Goal: Information Seeking & Learning: Learn about a topic

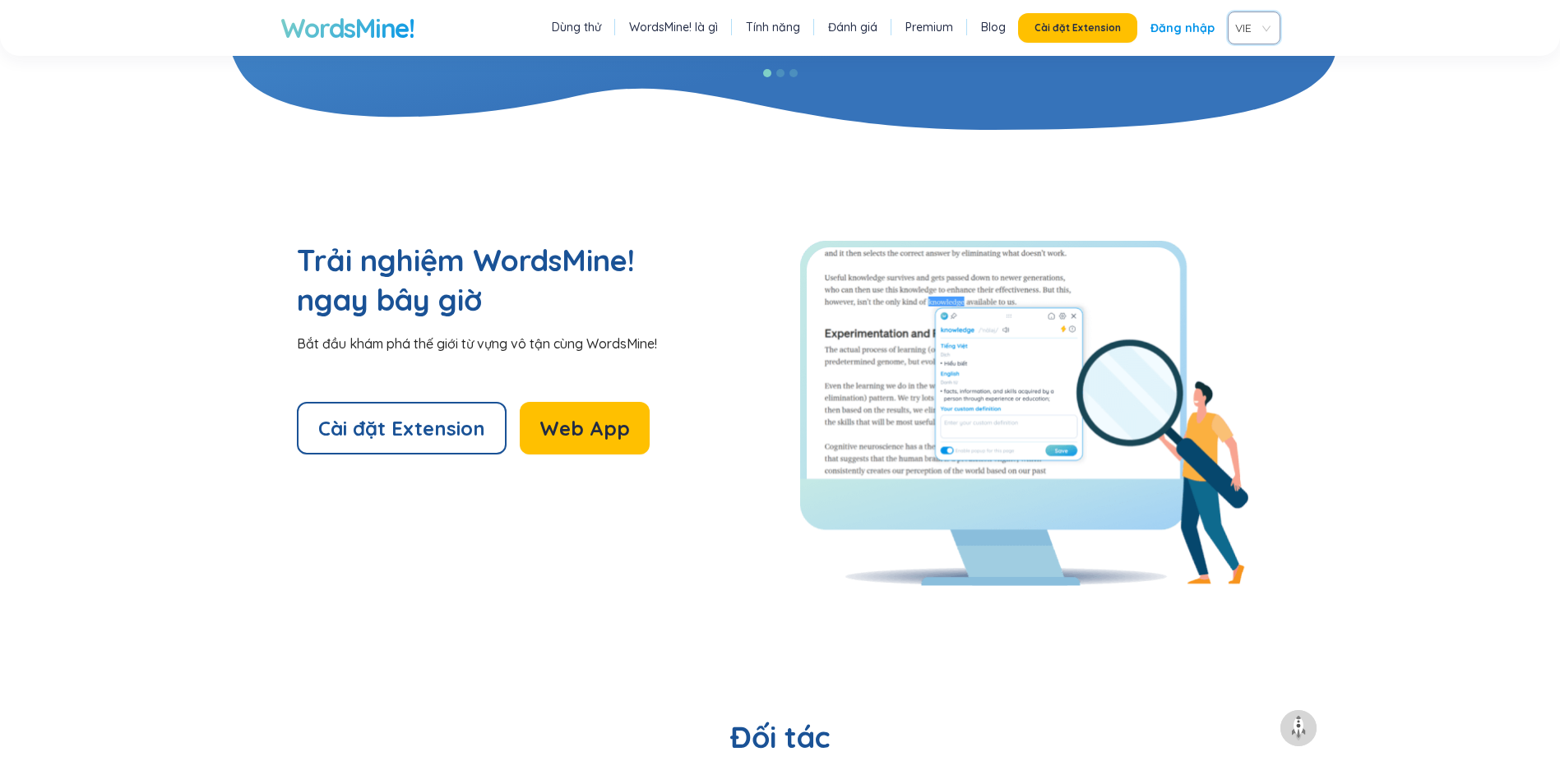
scroll to position [3937, 0]
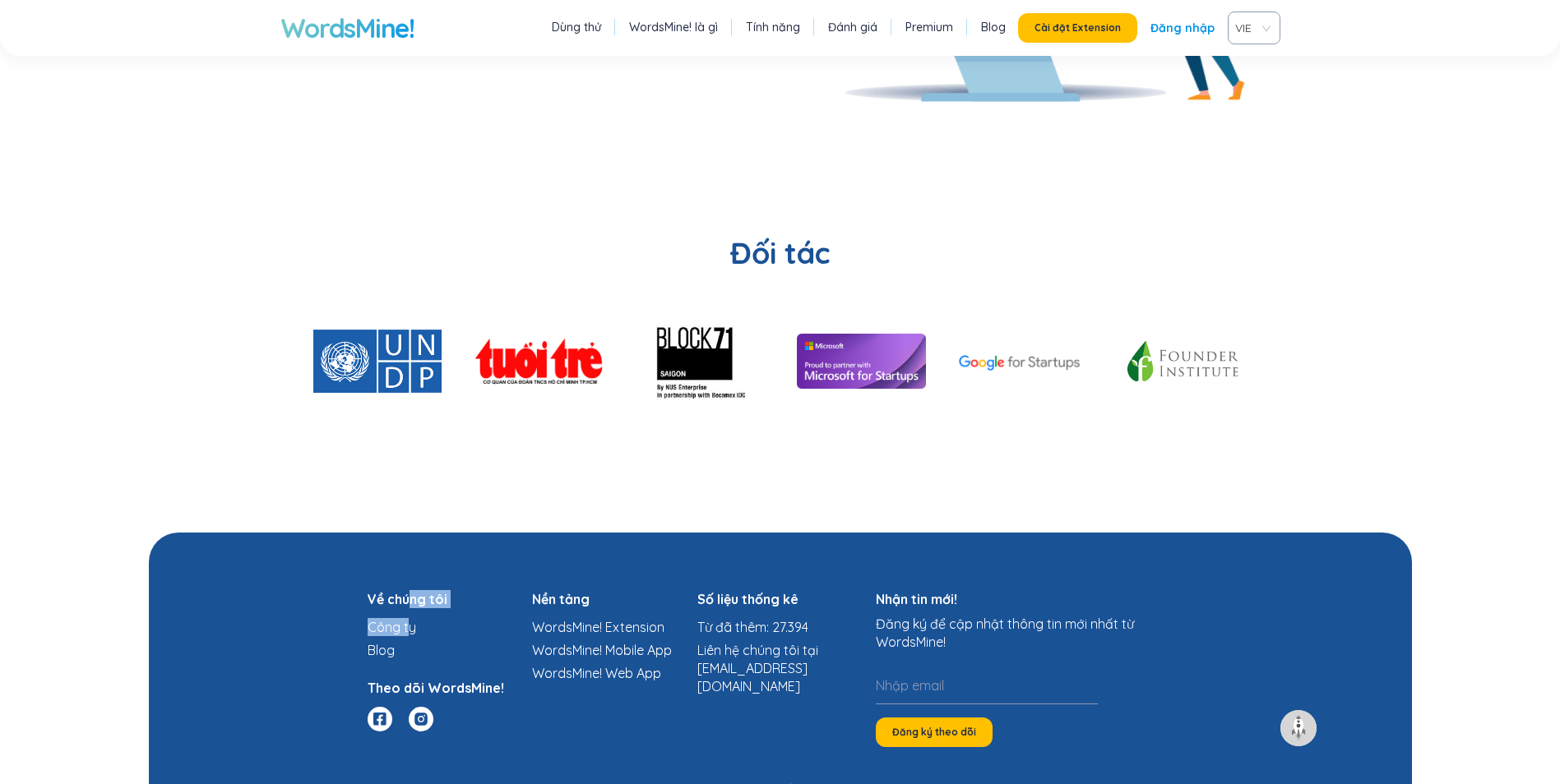
click at [408, 590] on div "Về chúng tôi Công ty Blog Theo dõi WordsMine!" at bounding box center [450, 668] width 165 height 157
drag, startPoint x: 408, startPoint y: 549, endPoint x: 380, endPoint y: 532, distance: 32.8
click at [380, 590] on h4 "Về chúng tôi" at bounding box center [450, 598] width 165 height 18
click at [400, 619] on link "Công ty" at bounding box center [392, 627] width 49 height 17
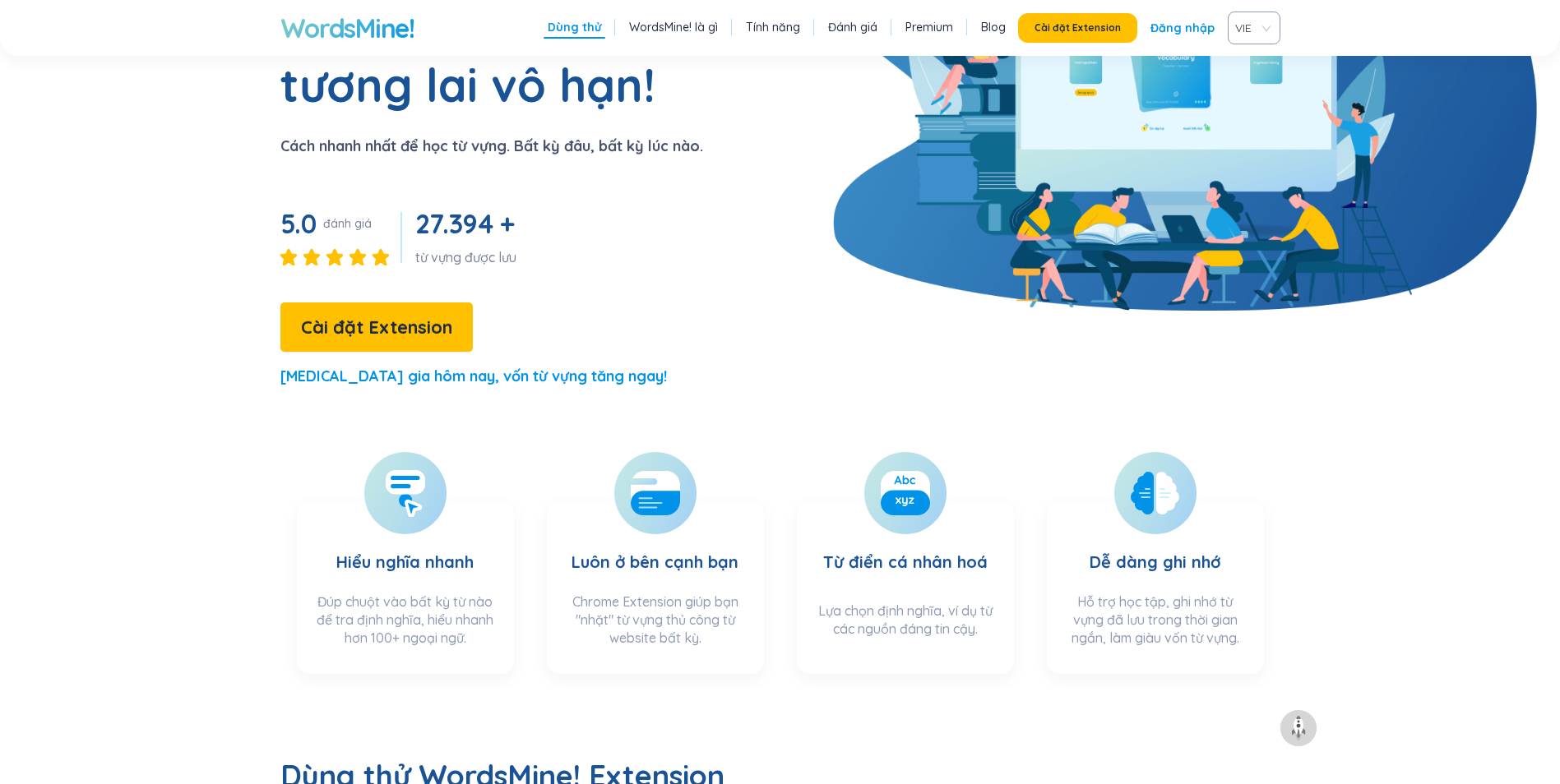
scroll to position [0, 0]
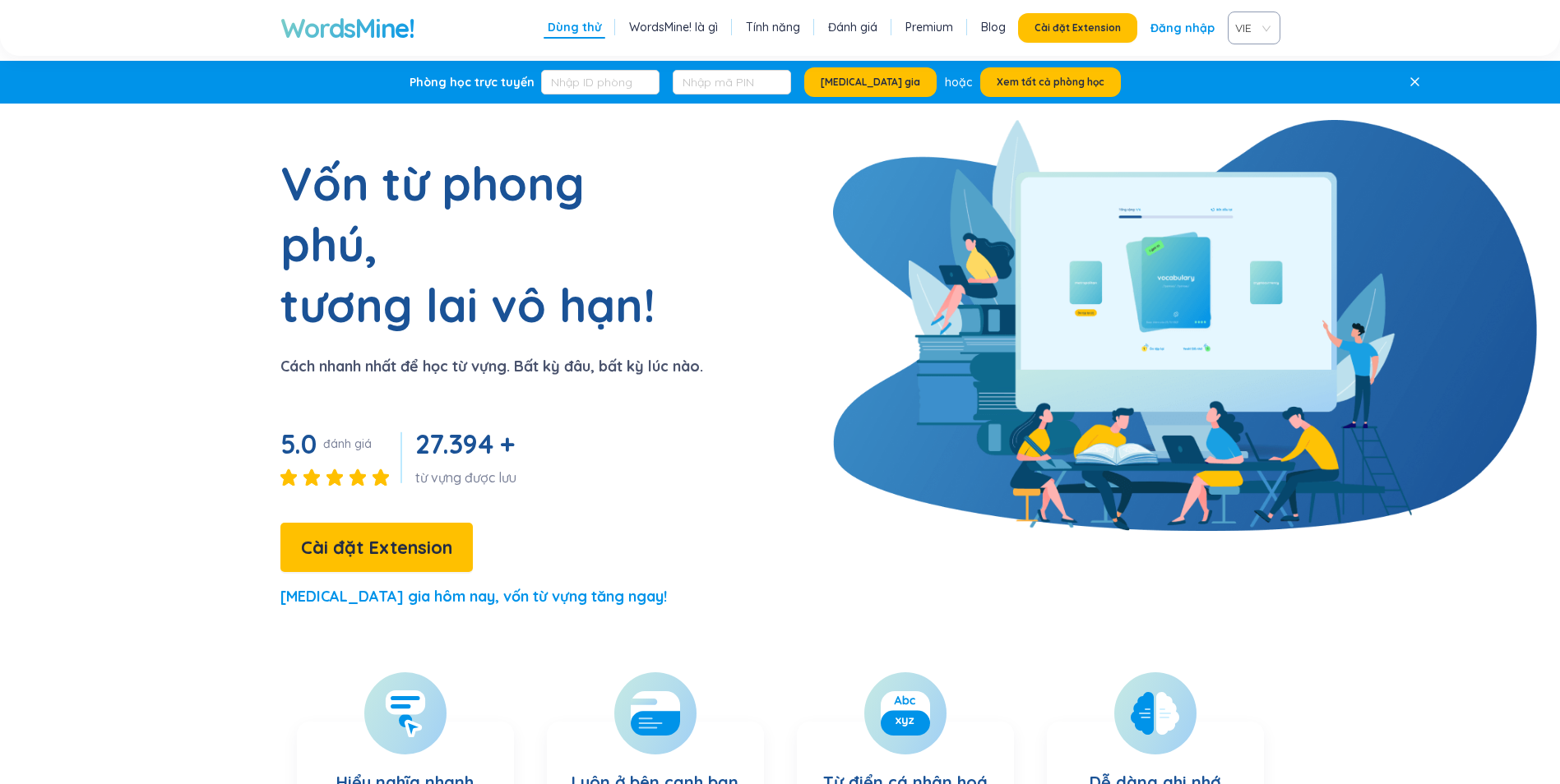
click at [664, 23] on link "WordsMine! là gì" at bounding box center [674, 27] width 89 height 17
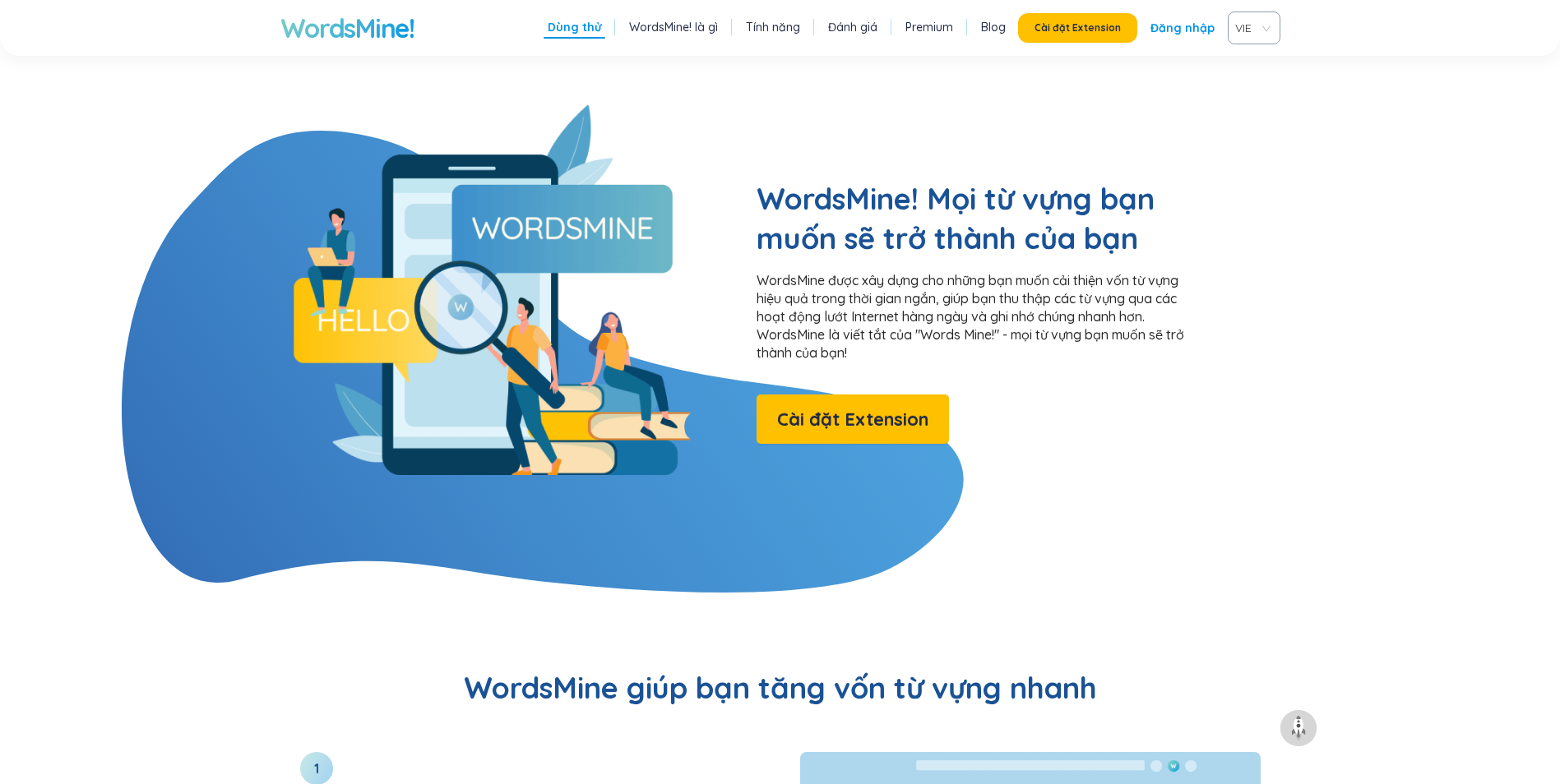
scroll to position [1330, 0]
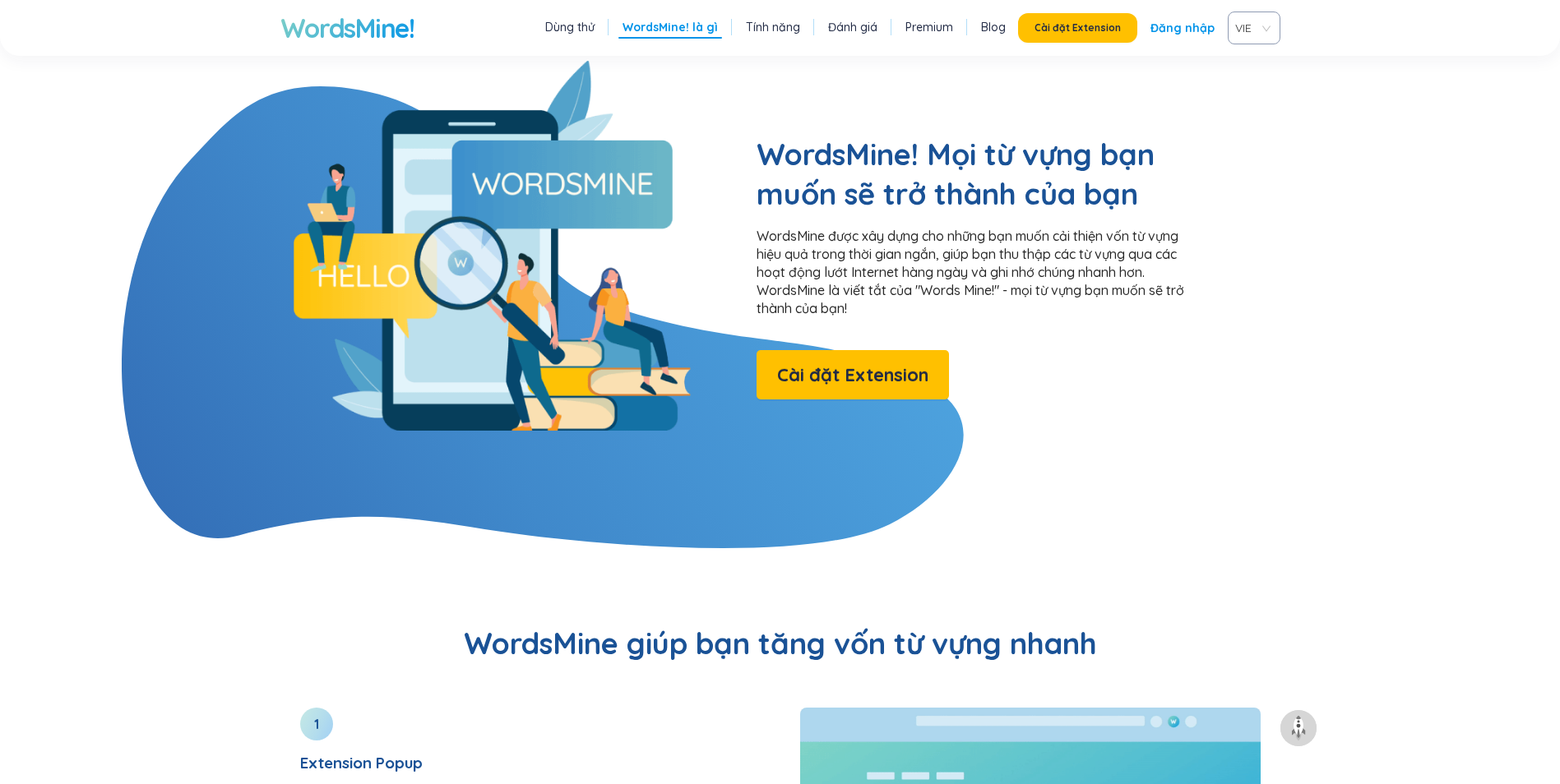
click at [868, 28] on link "Đánh giá" at bounding box center [853, 27] width 50 height 17
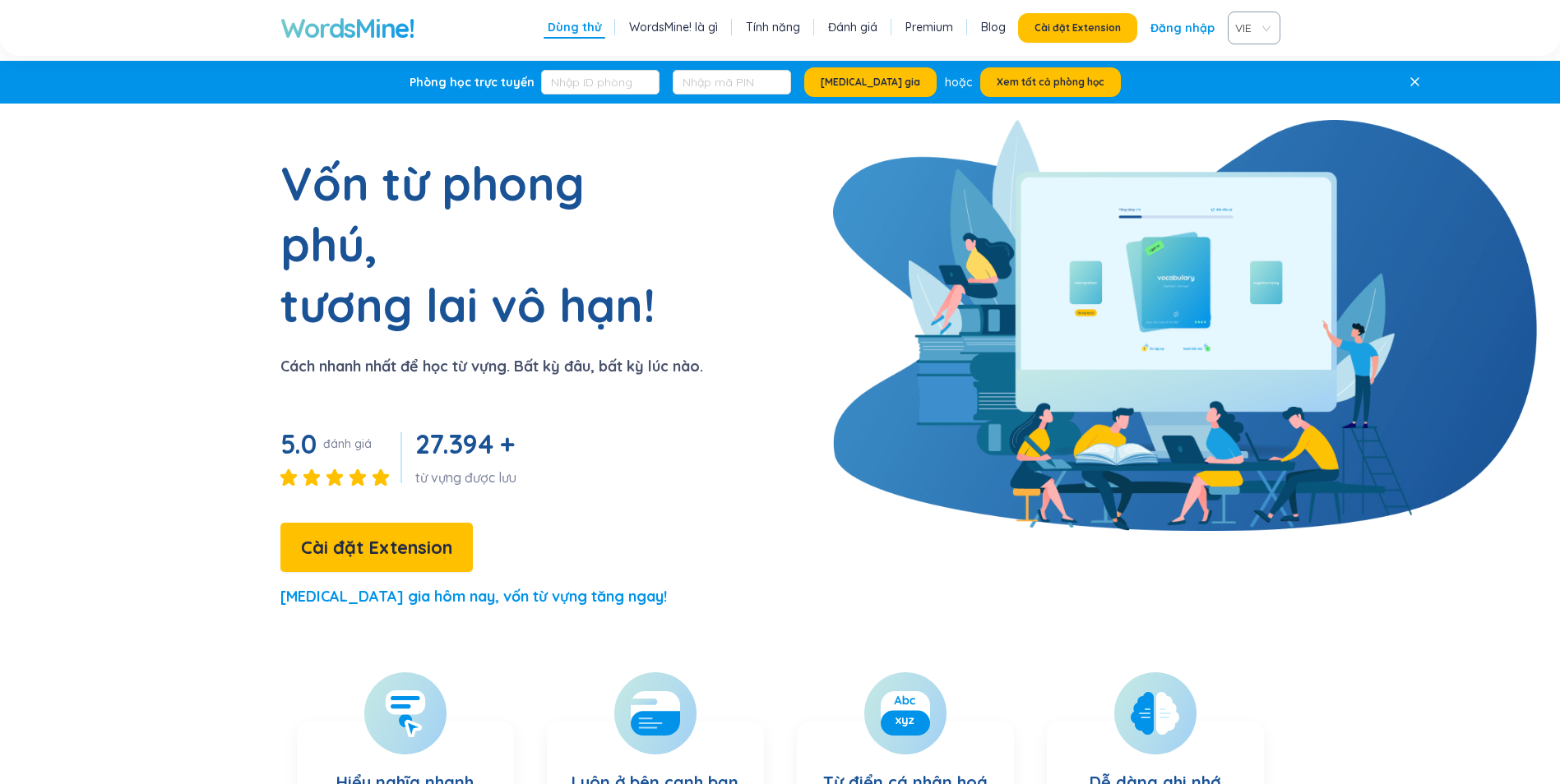
click at [690, 25] on link "WordsMine! là gì" at bounding box center [674, 27] width 89 height 17
click at [583, 19] on link "Dùng thử" at bounding box center [574, 27] width 53 height 17
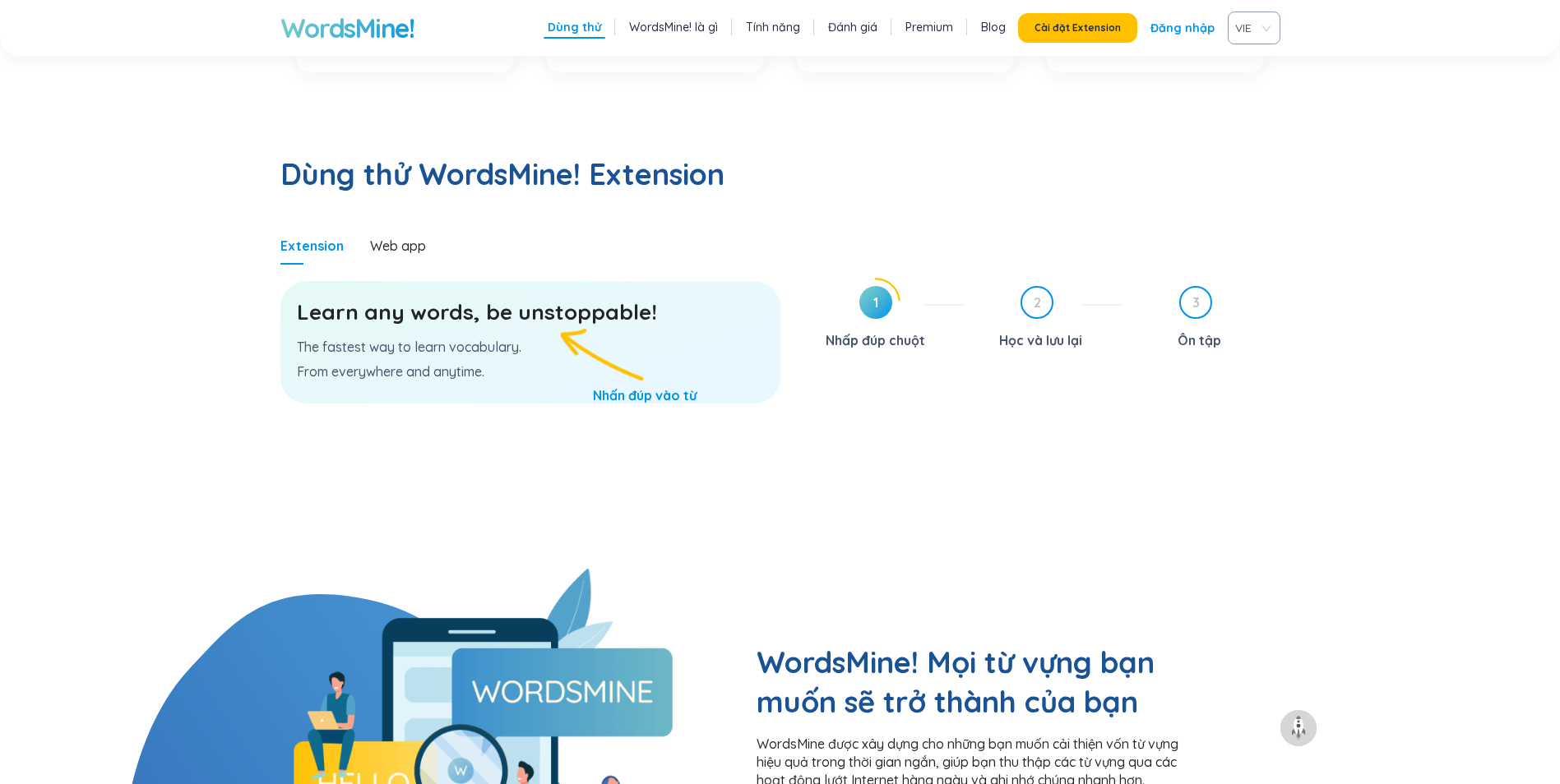
scroll to position [850, 0]
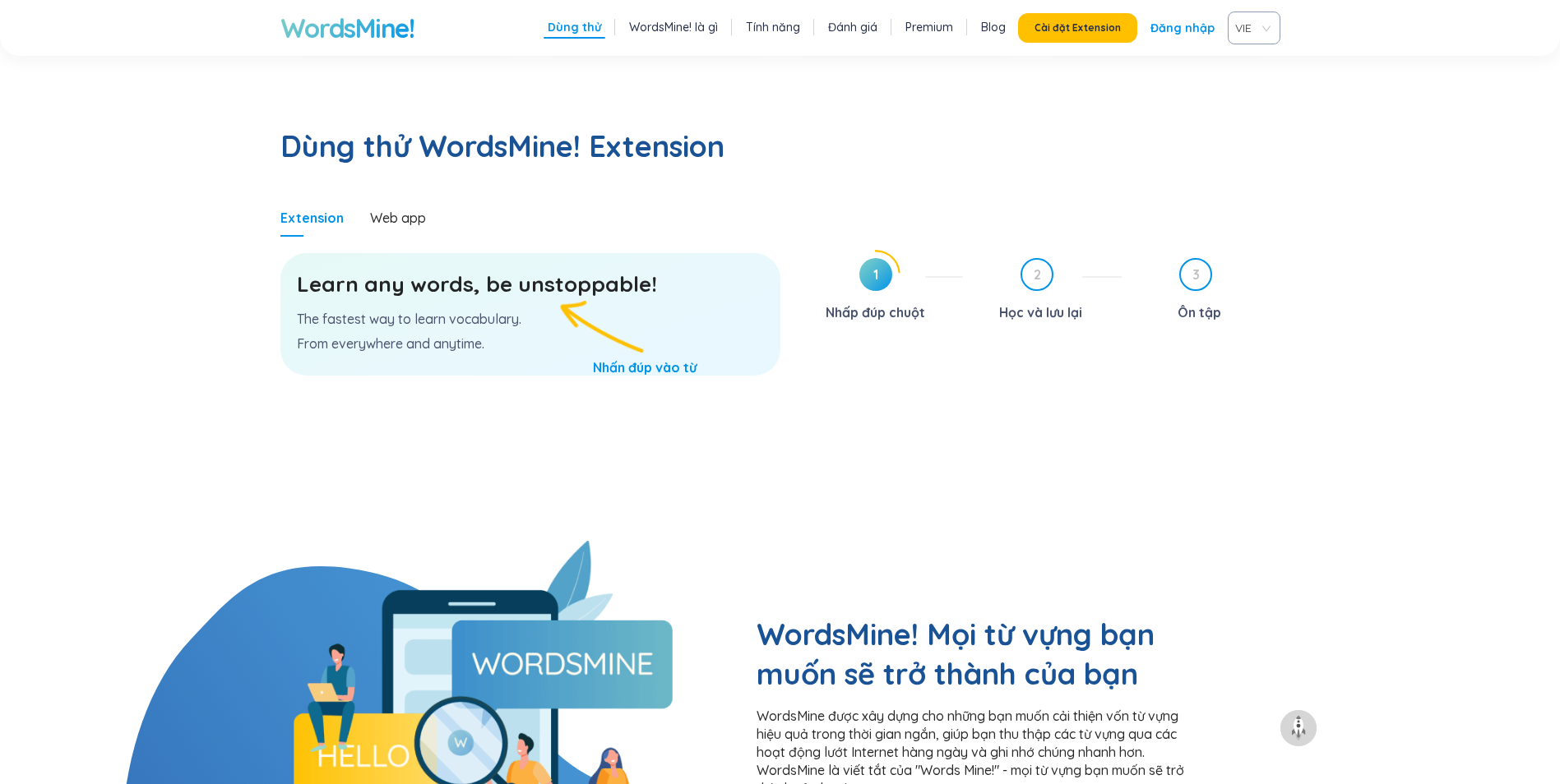
click at [935, 27] on link "Premium" at bounding box center [929, 27] width 48 height 17
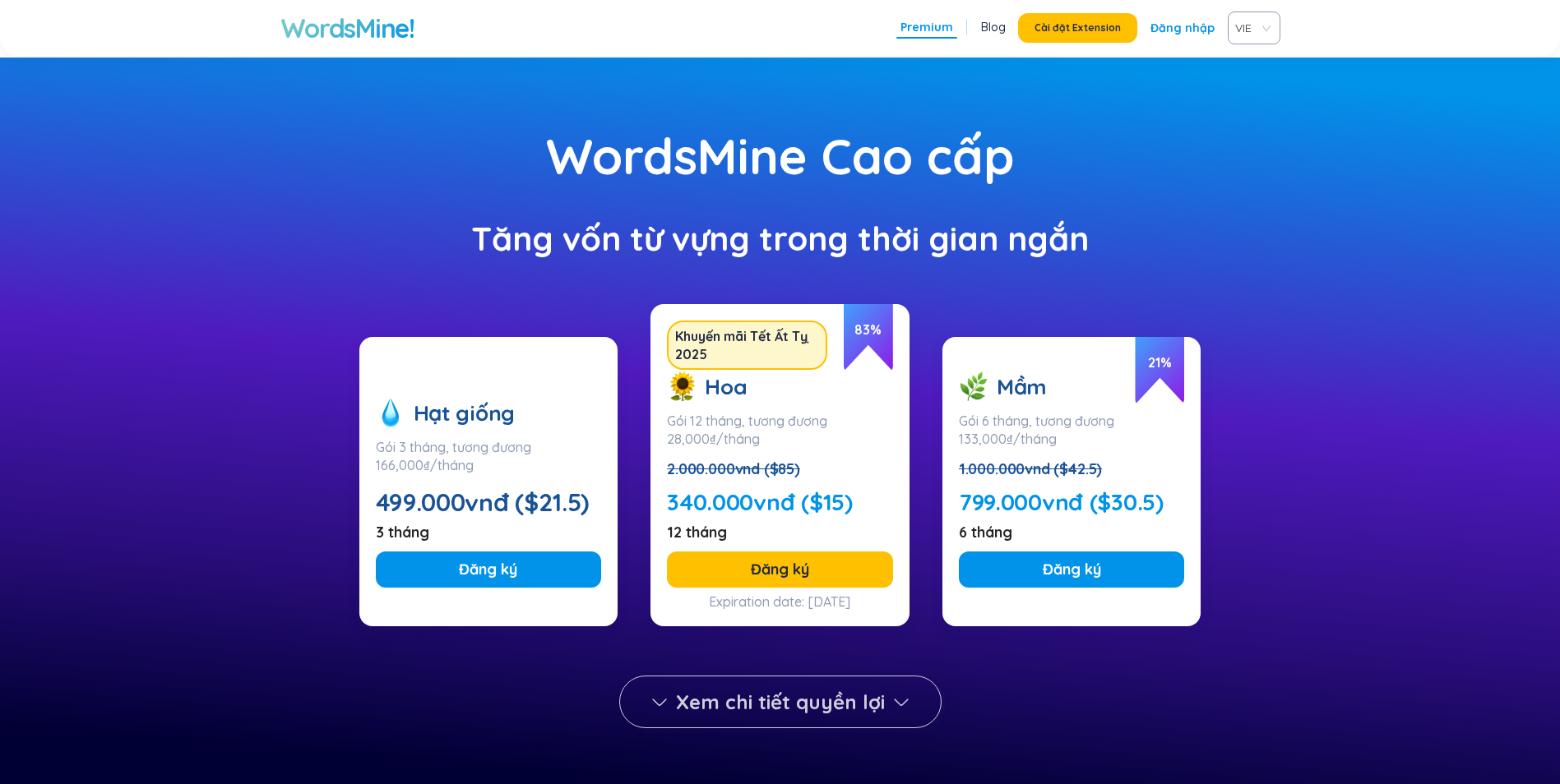
click at [895, 701] on icon "button" at bounding box center [901, 702] width 13 height 6
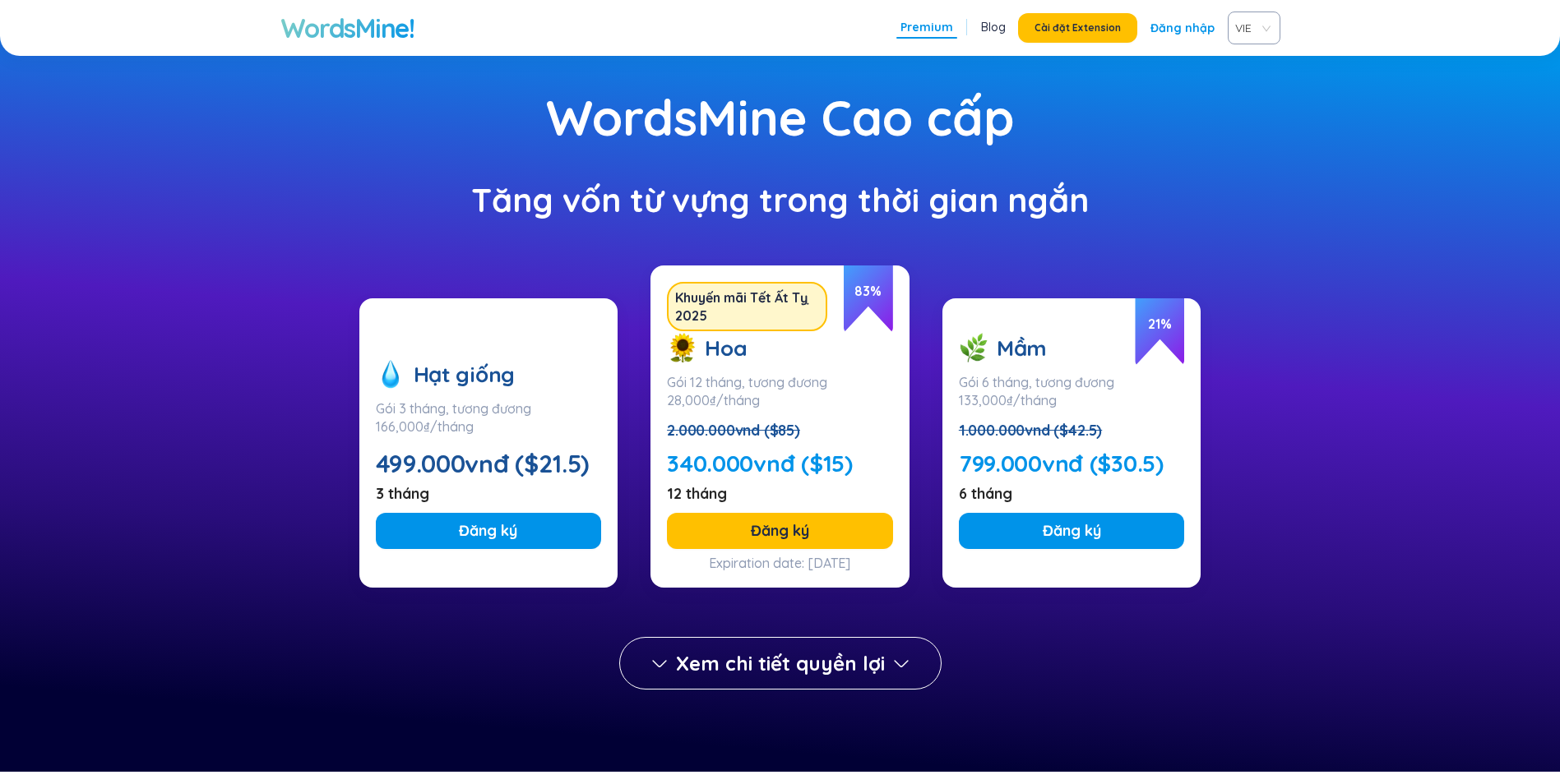
scroll to position [10, 0]
